Goal: Check status: Check status

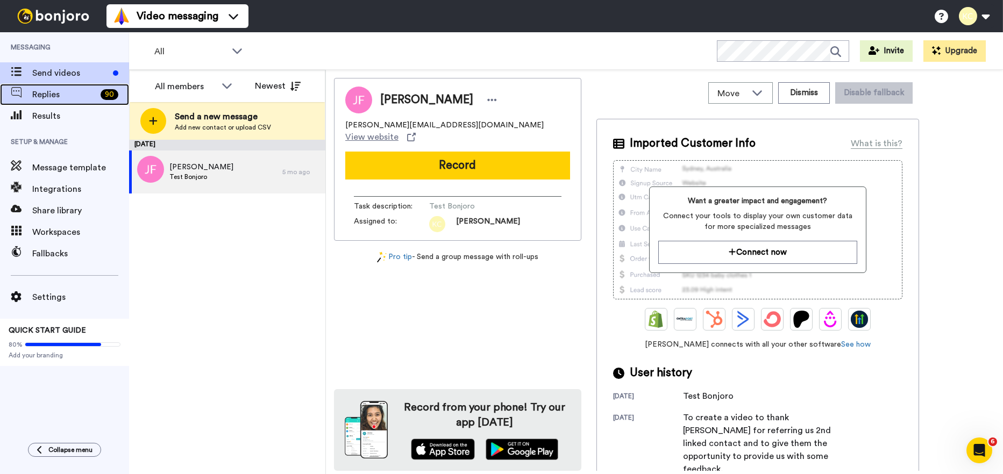
click at [68, 96] on span "Replies" at bounding box center [64, 94] width 64 height 13
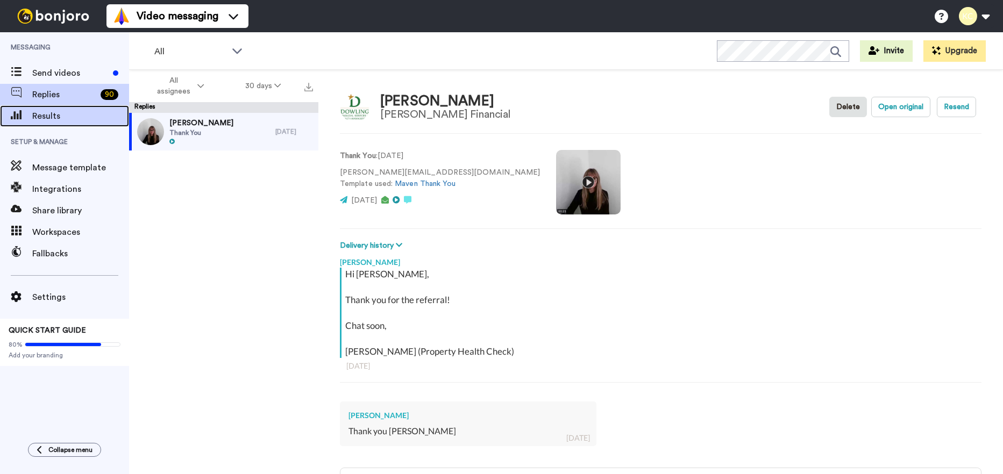
click at [63, 116] on span "Results" at bounding box center [80, 116] width 97 height 13
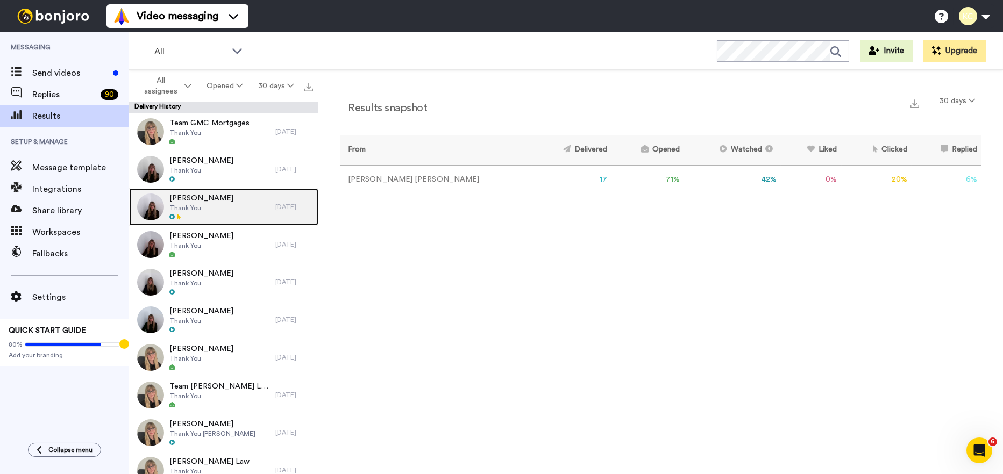
click at [212, 204] on span "Thank You" at bounding box center [201, 208] width 64 height 9
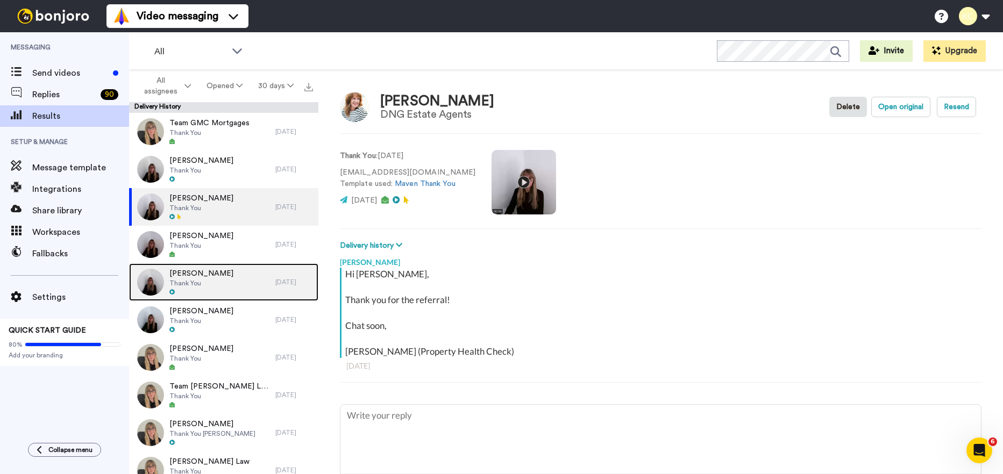
click at [215, 289] on div at bounding box center [201, 293] width 64 height 8
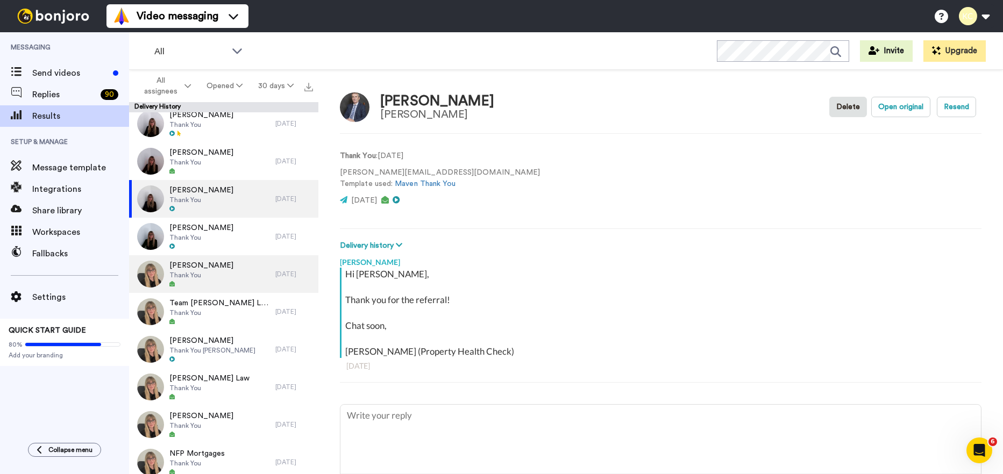
scroll to position [84, 0]
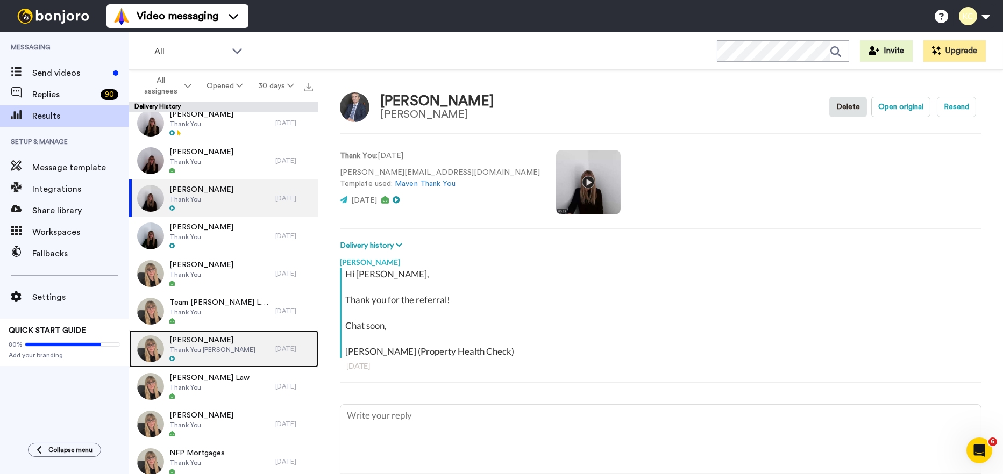
click at [188, 357] on div at bounding box center [212, 360] width 86 height 8
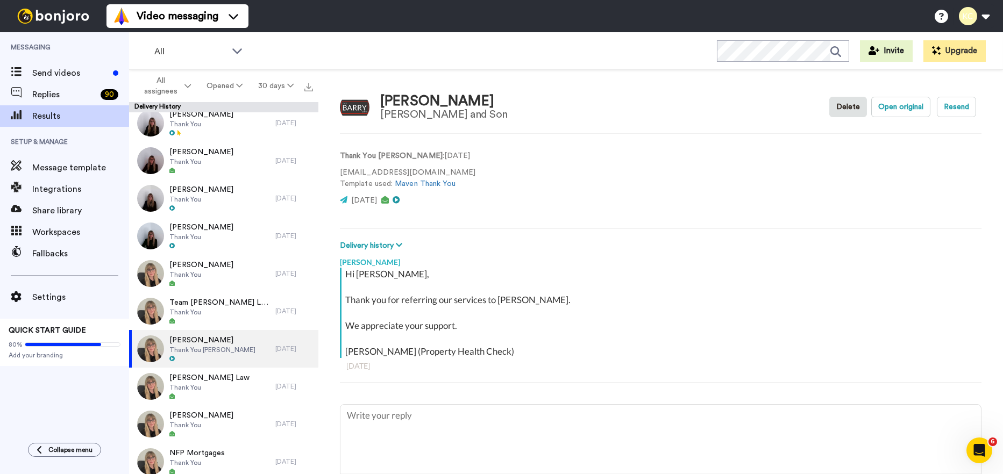
type textarea "x"
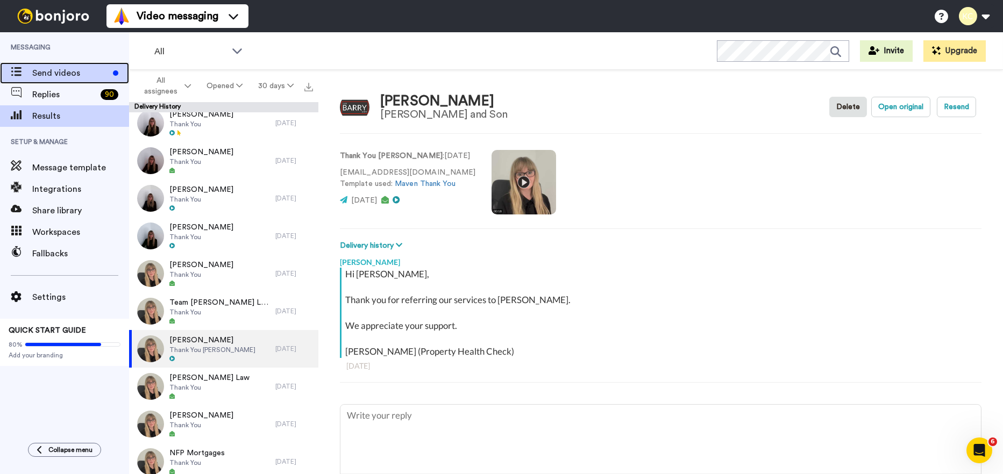
click at [55, 72] on span "Send videos" at bounding box center [70, 73] width 76 height 13
